Goal: Find specific page/section: Find specific page/section

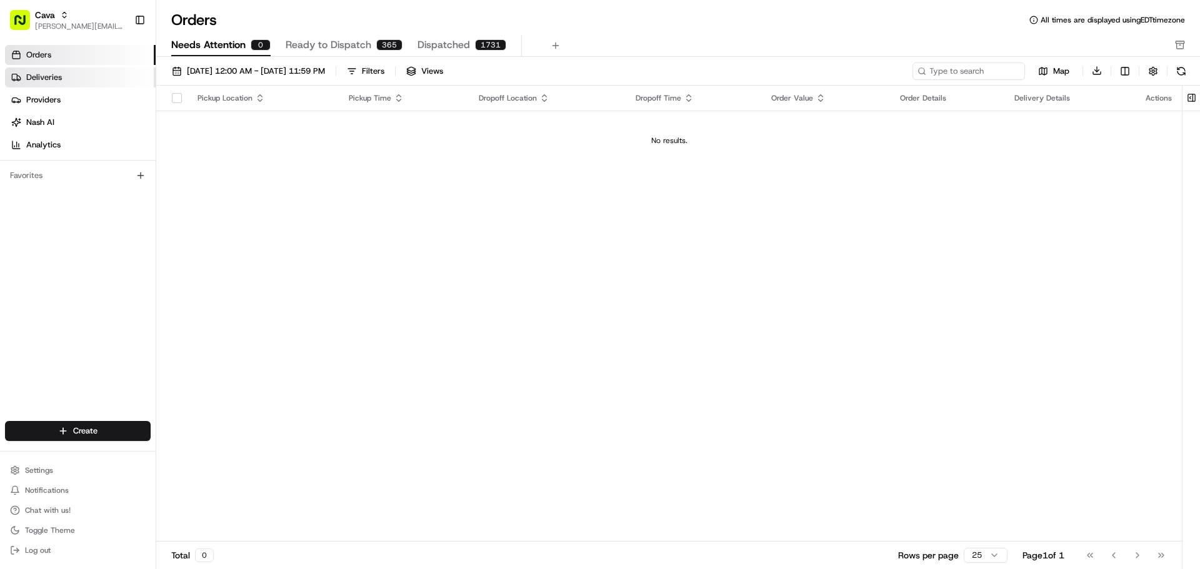
click at [74, 72] on link "Deliveries" at bounding box center [80, 77] width 151 height 20
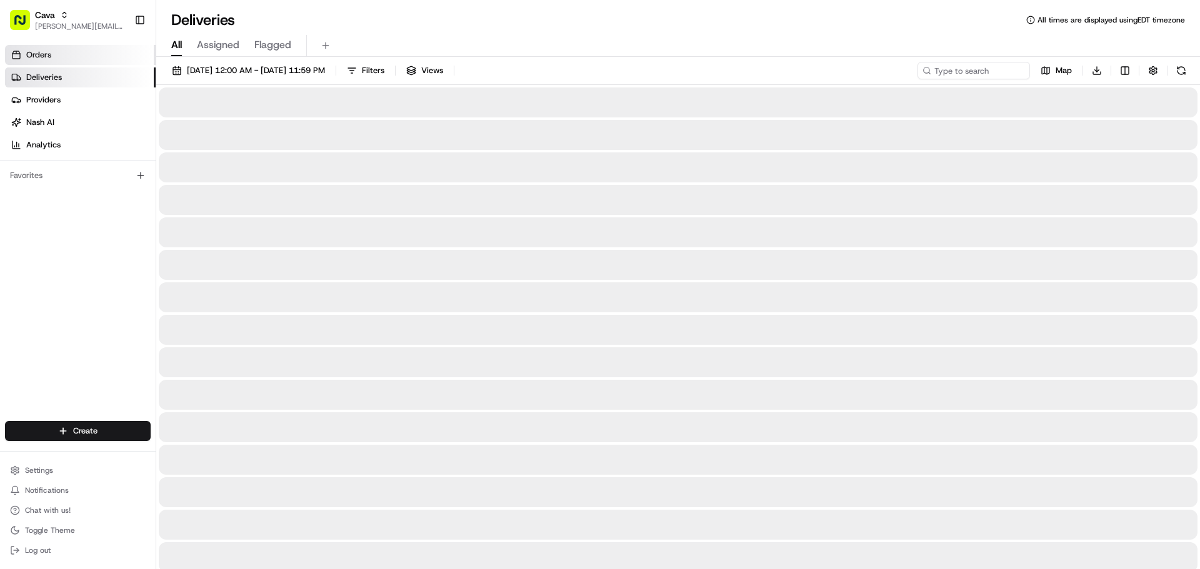
click at [71, 62] on link "Orders" at bounding box center [80, 55] width 151 height 20
